Goal: Task Accomplishment & Management: Complete application form

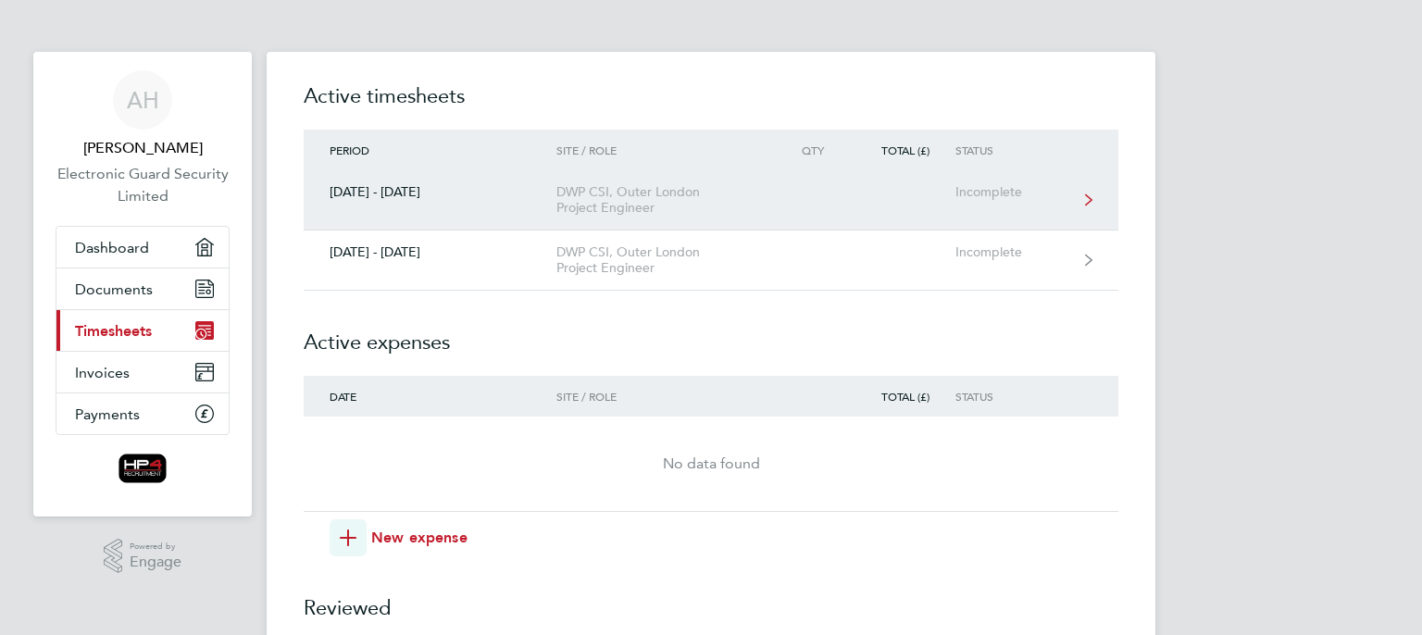
click at [641, 208] on div "DWP CSI, Outer London Project Engineer" at bounding box center [662, 199] width 212 height 31
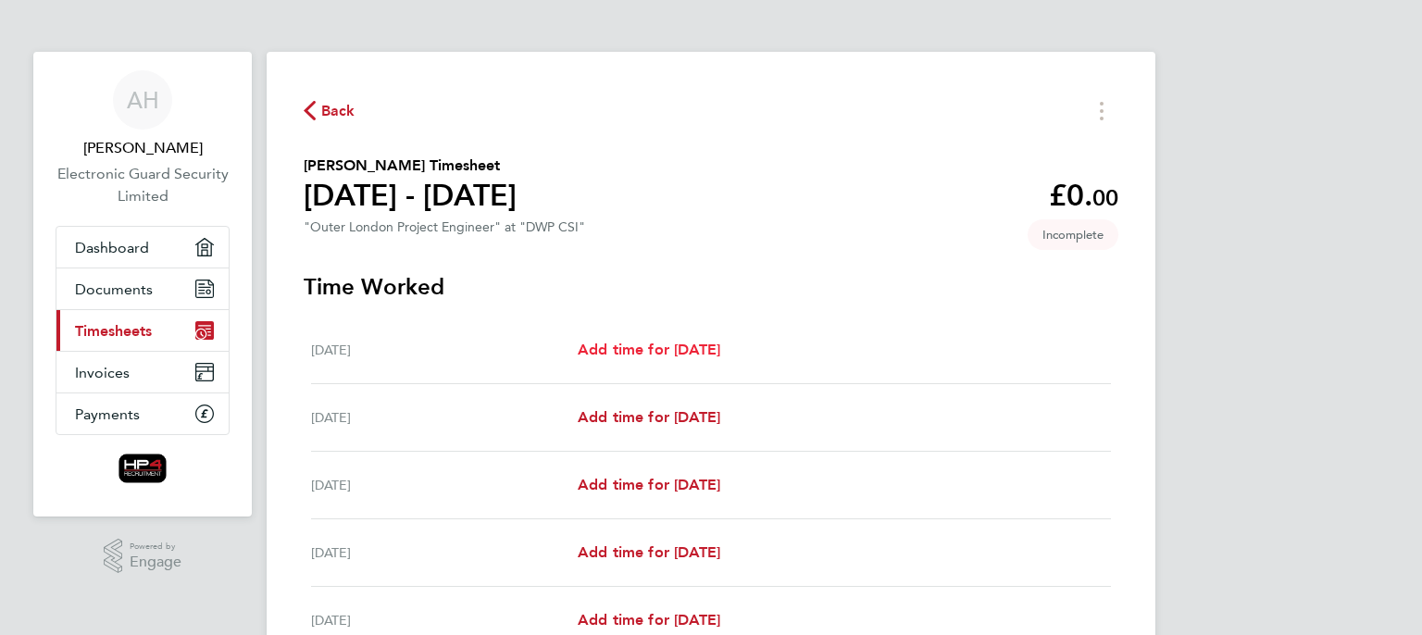
click at [644, 349] on span "Add time for [DATE]" at bounding box center [649, 350] width 143 height 18
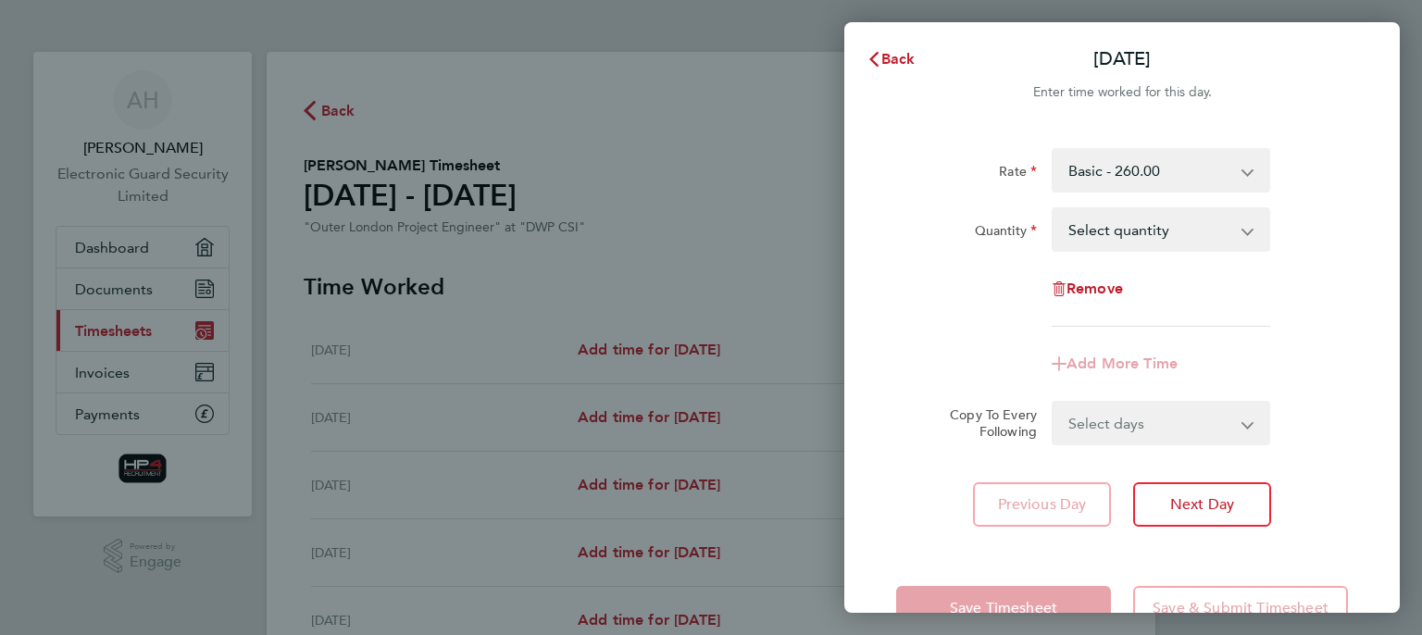
click at [1132, 158] on select "Basic - 260.00 Night - 350.00 Weekend - 340.00 basic hourly rate - 32.50 Hourly…" at bounding box center [1150, 170] width 193 height 41
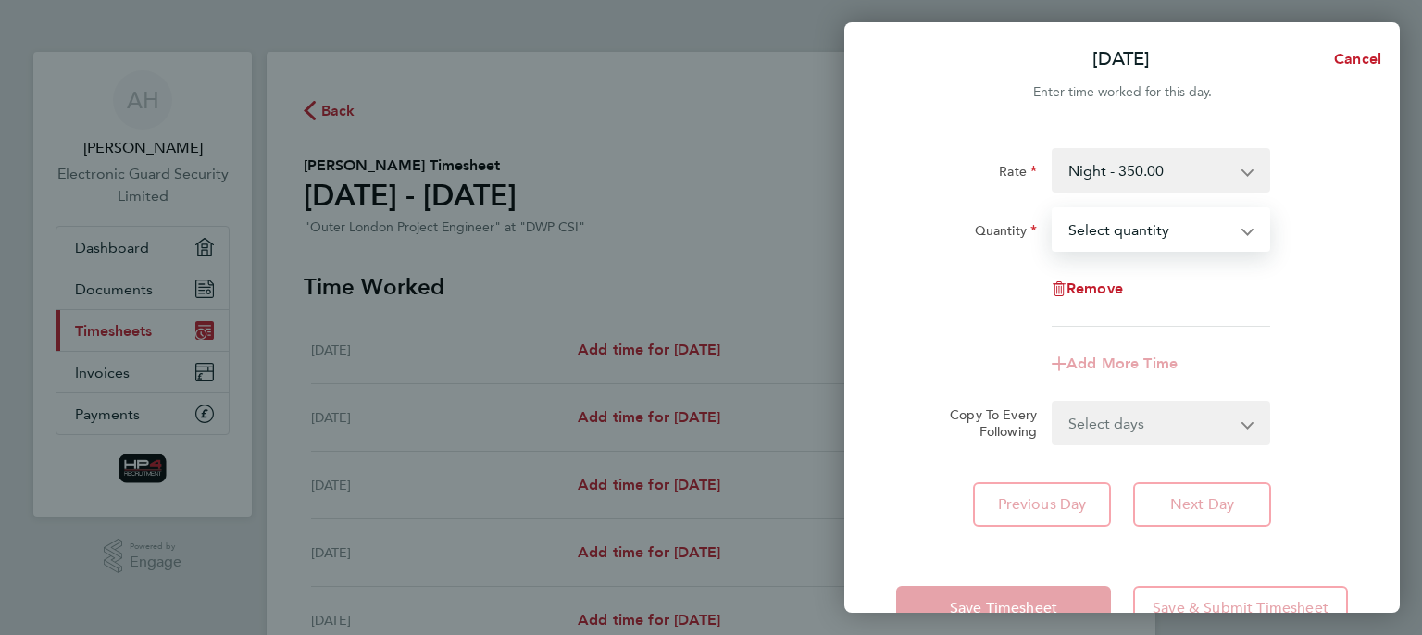
click at [1124, 238] on select "Select quantity 0.5 1" at bounding box center [1150, 229] width 193 height 41
select select "1"
click at [1054, 209] on select "Select quantity 0.5 1" at bounding box center [1150, 229] width 193 height 41
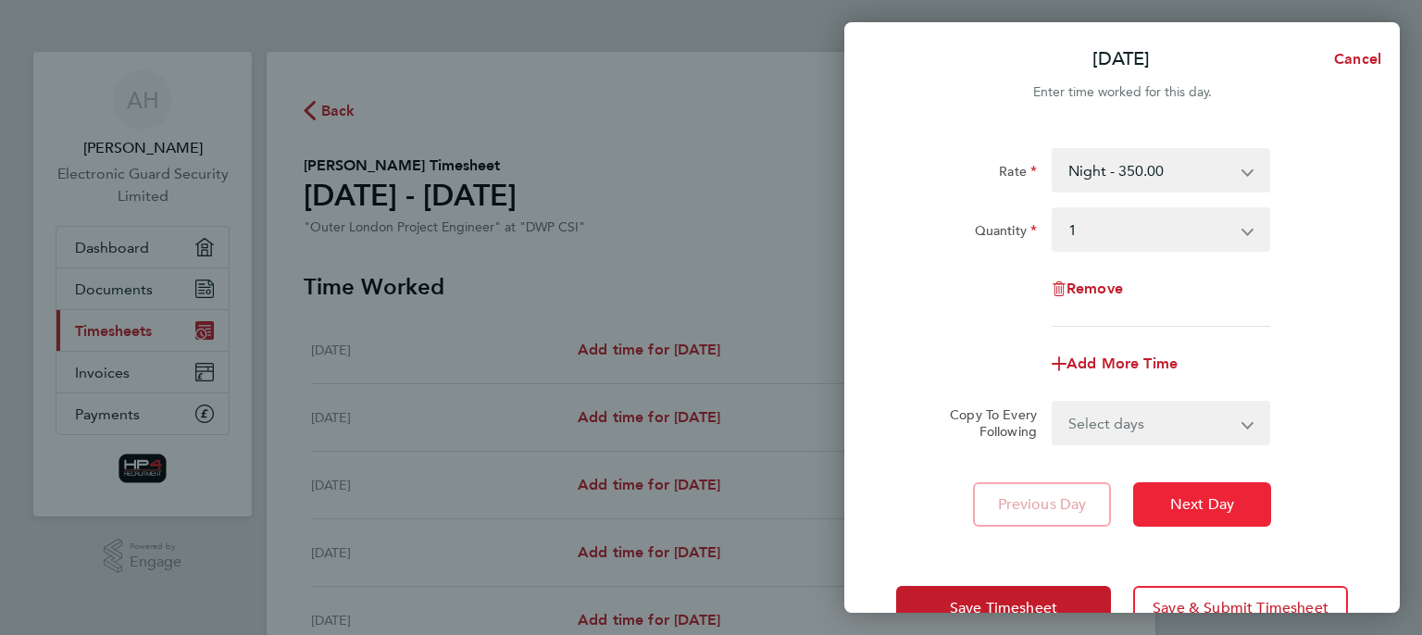
click at [1165, 491] on button "Next Day" at bounding box center [1202, 504] width 138 height 44
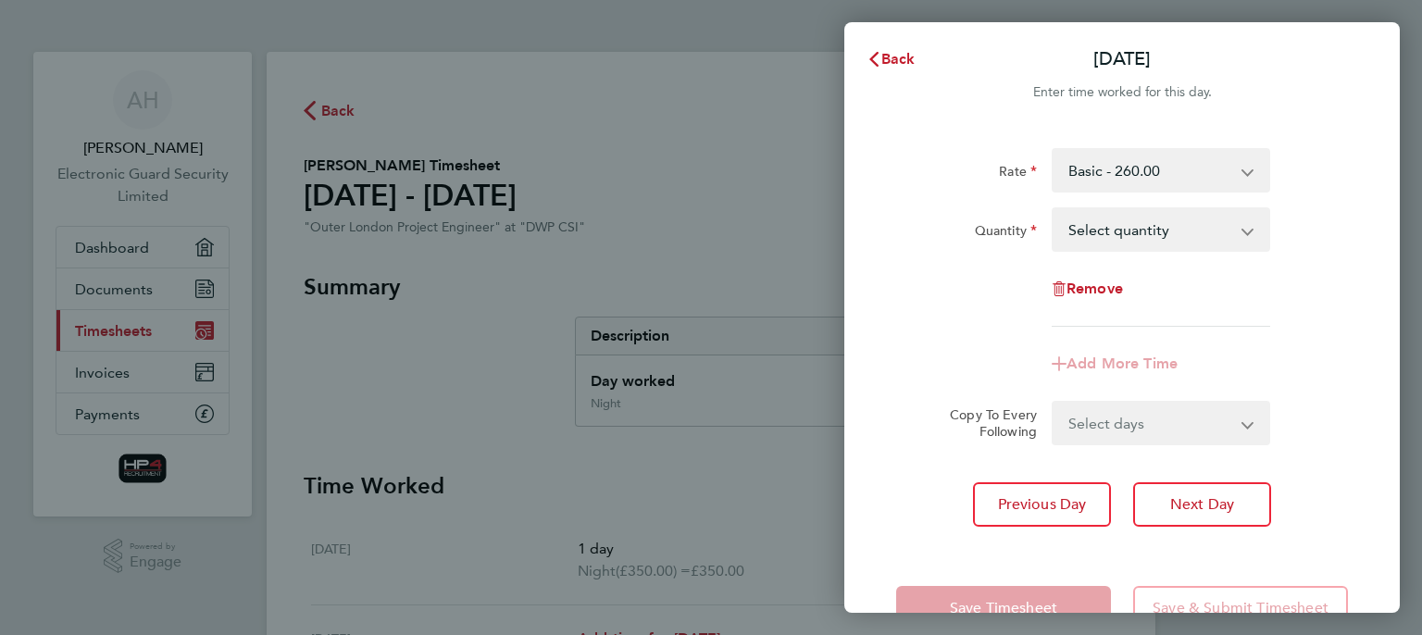
click at [1132, 174] on select "Basic - 260.00 Weekend - 340.00 Night - 350.00 HourlyWE - 42.50 basic hourly ra…" at bounding box center [1150, 170] width 193 height 41
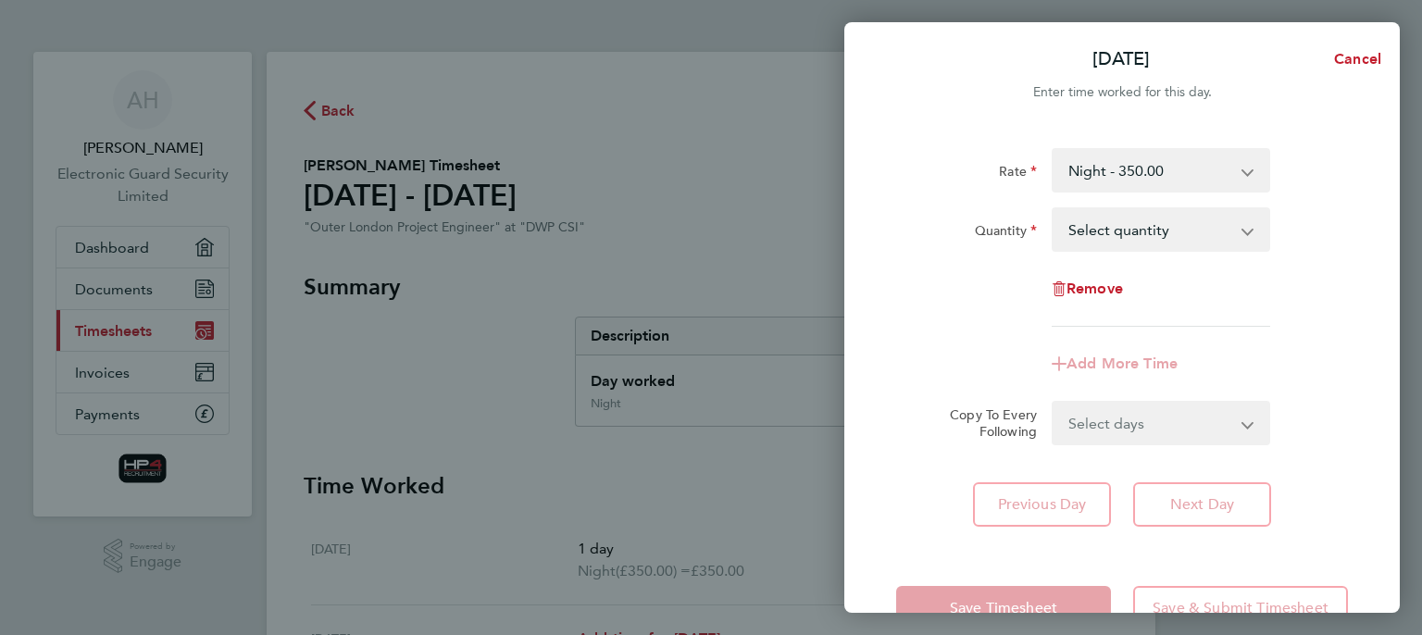
click at [1144, 220] on select "Select quantity 0.5 1" at bounding box center [1150, 229] width 193 height 41
select select "1"
click at [1054, 209] on select "Select quantity 0.5 1" at bounding box center [1150, 229] width 193 height 41
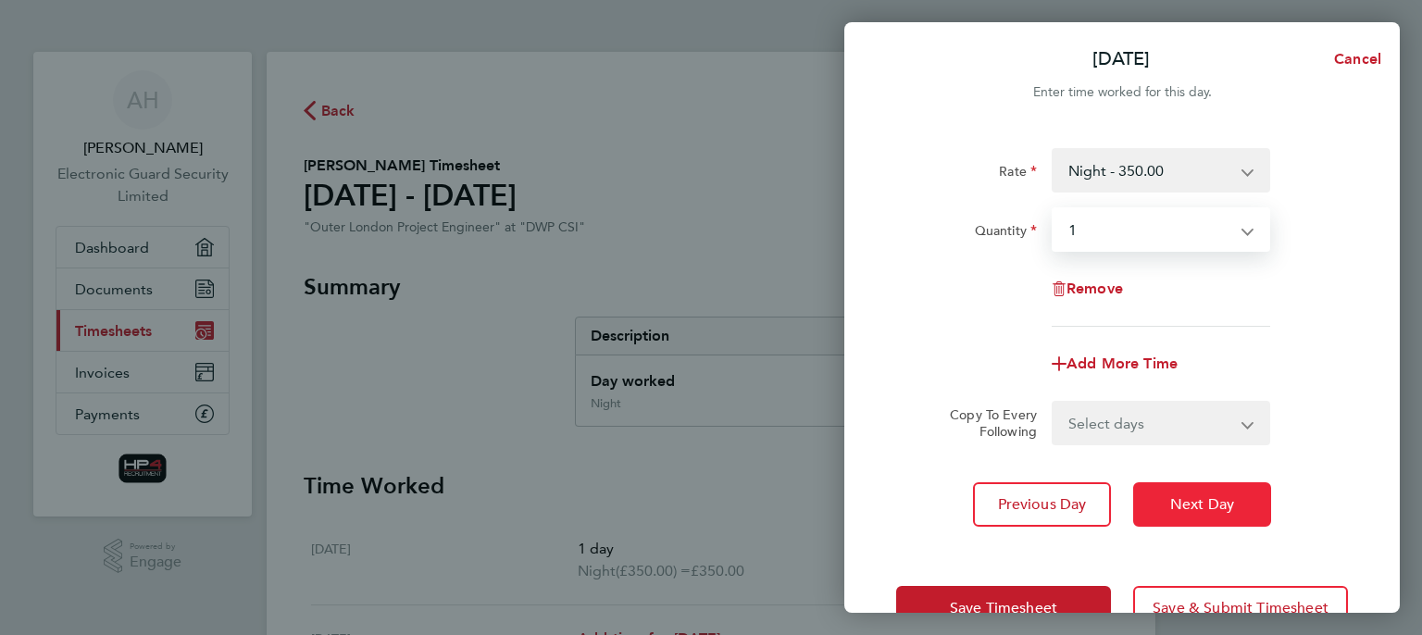
click at [1179, 494] on button "Next Day" at bounding box center [1202, 504] width 138 height 44
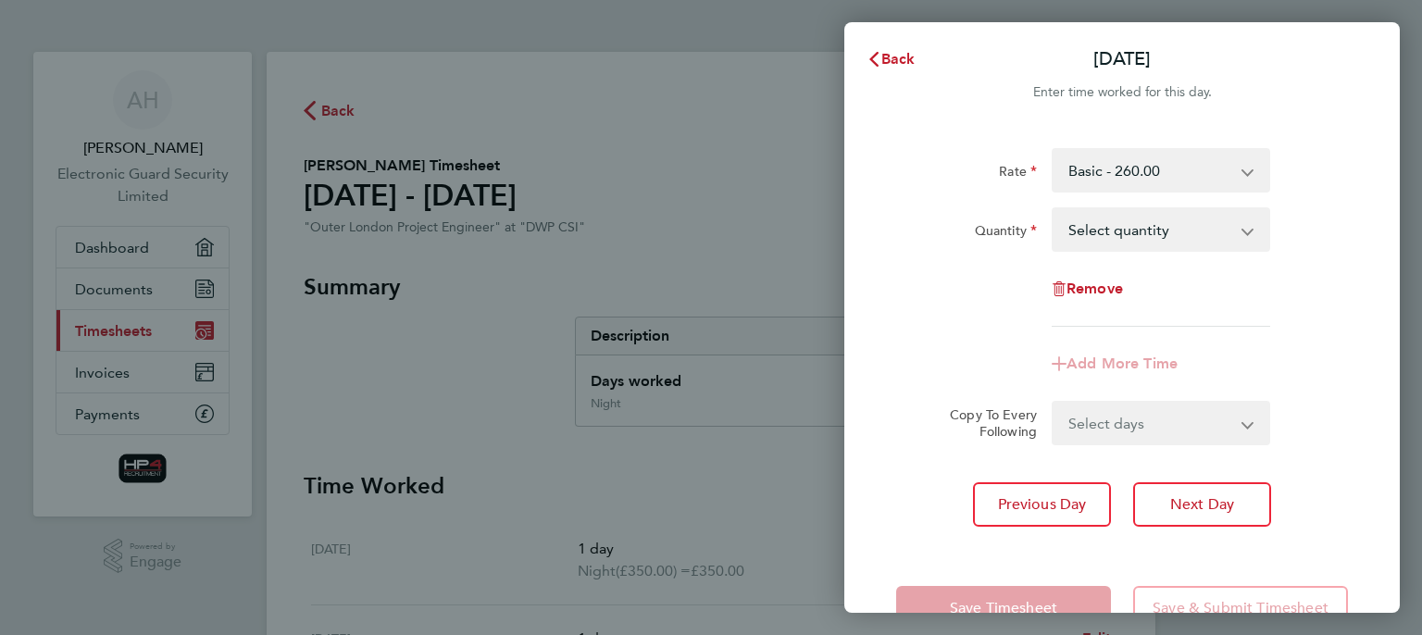
click at [1142, 169] on select "Basic - 260.00 Weekend - 340.00 Night - 350.00 HourlyWE - 42.50 basic hourly ra…" at bounding box center [1150, 170] width 193 height 41
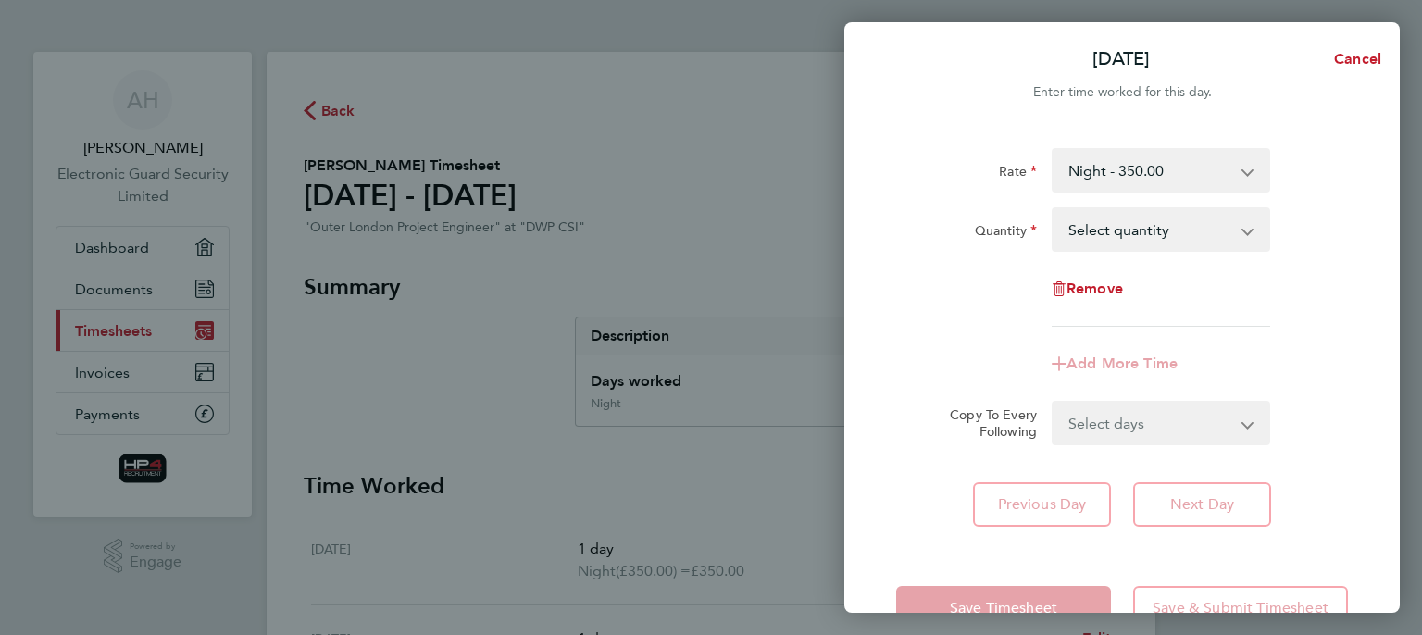
click at [1145, 231] on select "Select quantity 0.5 1" at bounding box center [1150, 229] width 193 height 41
select select "1"
click at [1054, 209] on select "Select quantity 0.5 1" at bounding box center [1150, 229] width 193 height 41
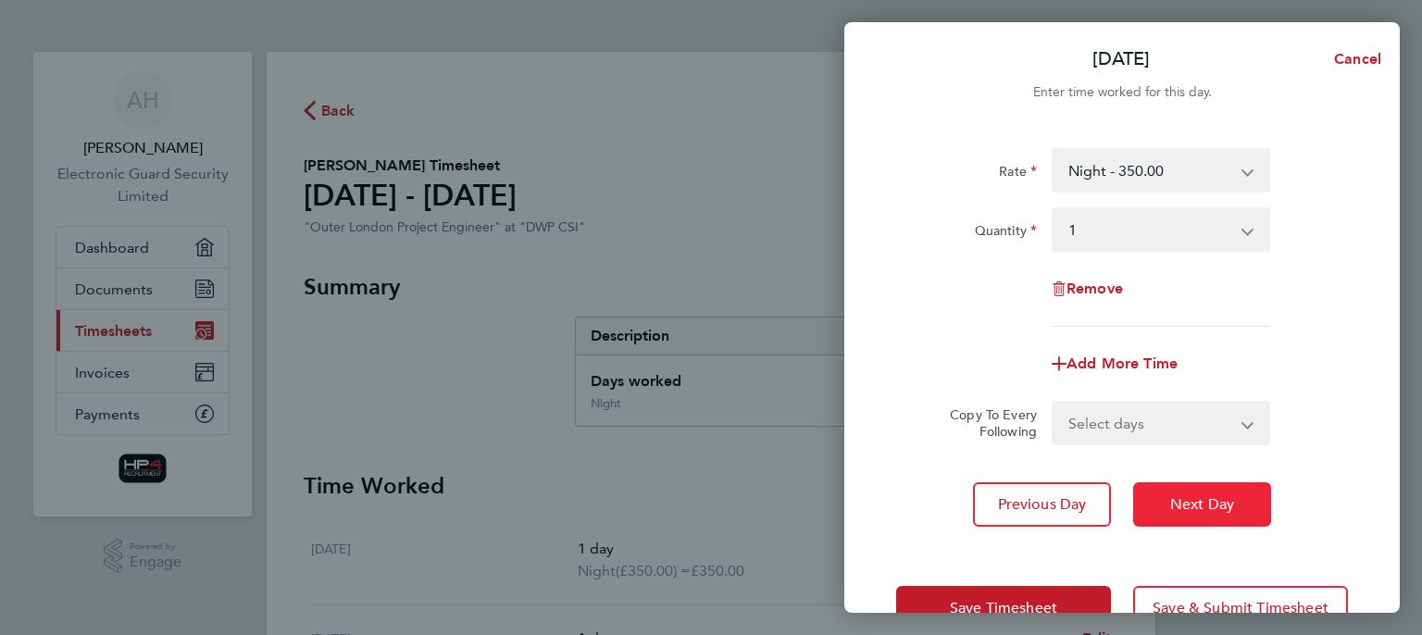
click at [1176, 494] on button "Next Day" at bounding box center [1202, 504] width 138 height 44
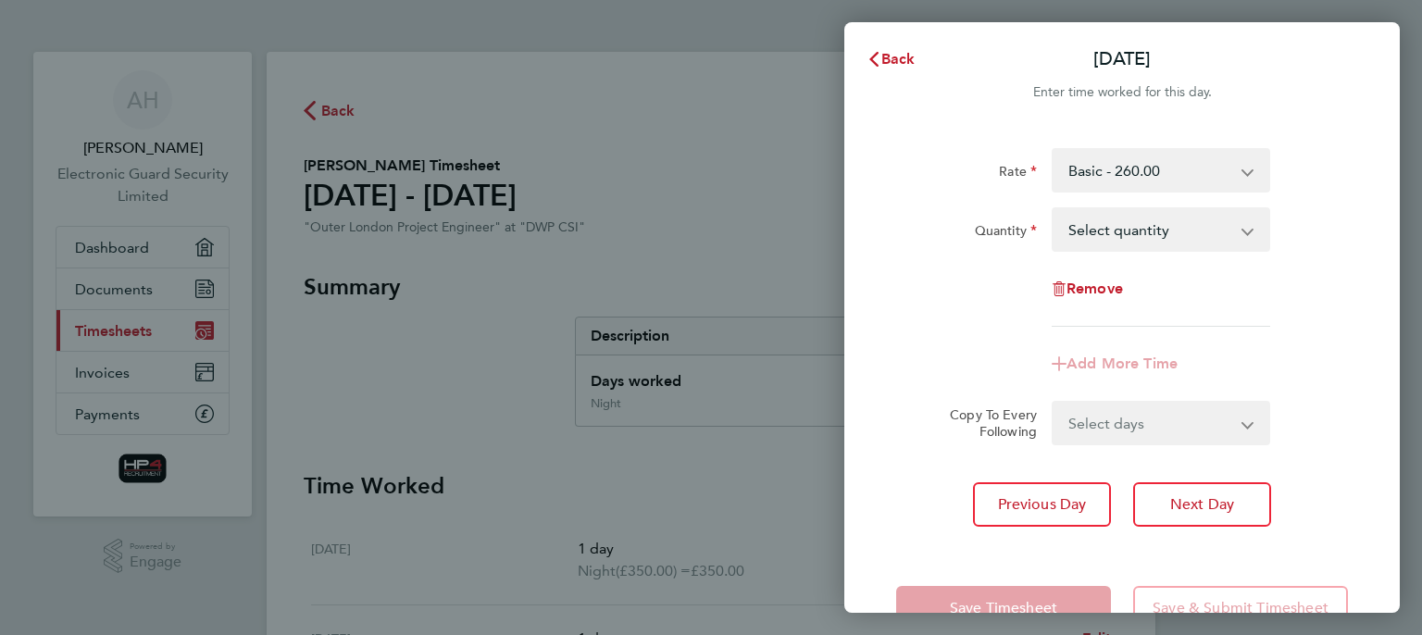
click at [1153, 174] on select "Basic - 260.00 Weekend - 340.00 Night - 350.00 HourlyWE - 42.50 basic hourly ra…" at bounding box center [1150, 170] width 193 height 41
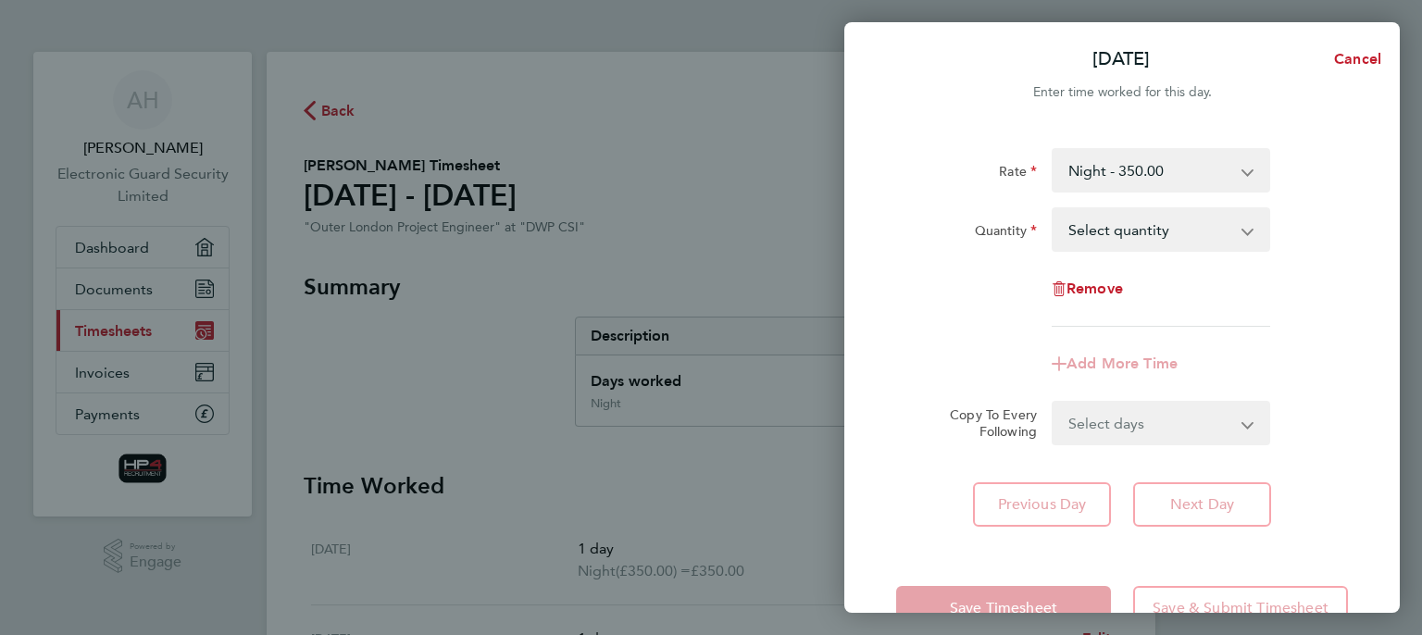
click at [1144, 242] on select "Select quantity 0.5 1" at bounding box center [1150, 229] width 193 height 41
select select "1"
click at [1054, 209] on select "Select quantity 0.5 1" at bounding box center [1150, 229] width 193 height 41
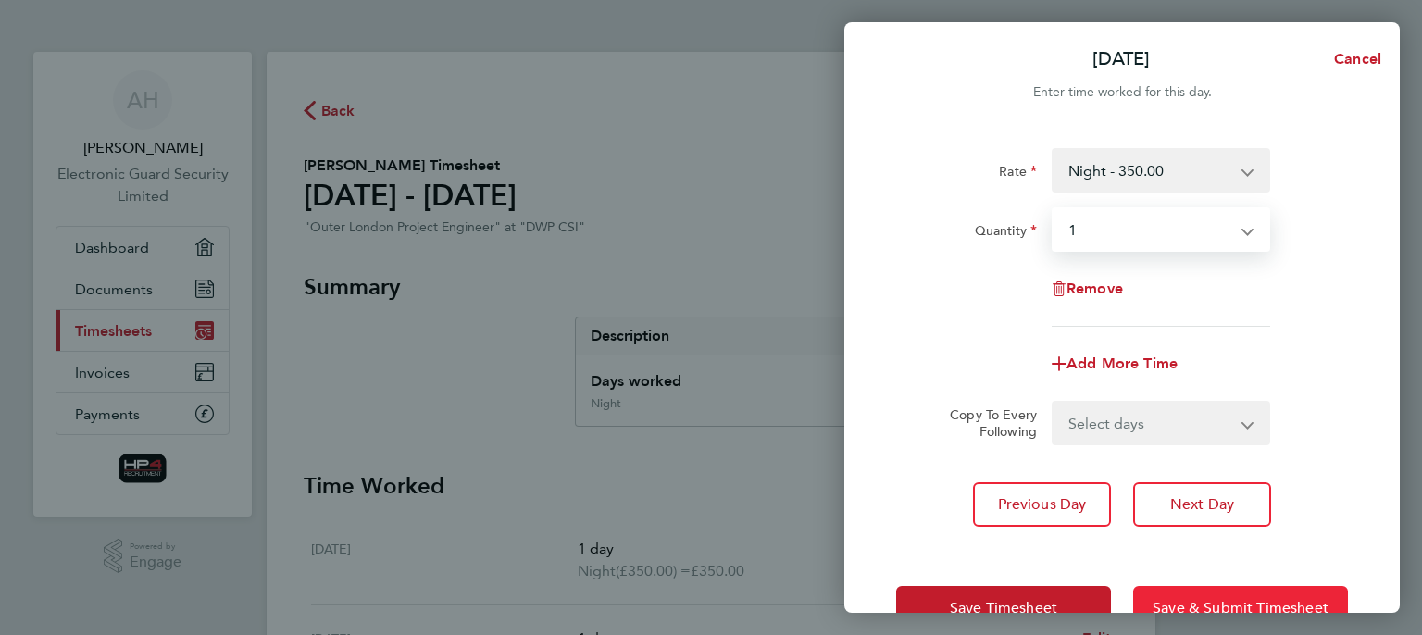
click at [1182, 589] on button "Save & Submit Timesheet" at bounding box center [1240, 608] width 215 height 44
